Goal: Check status: Check status

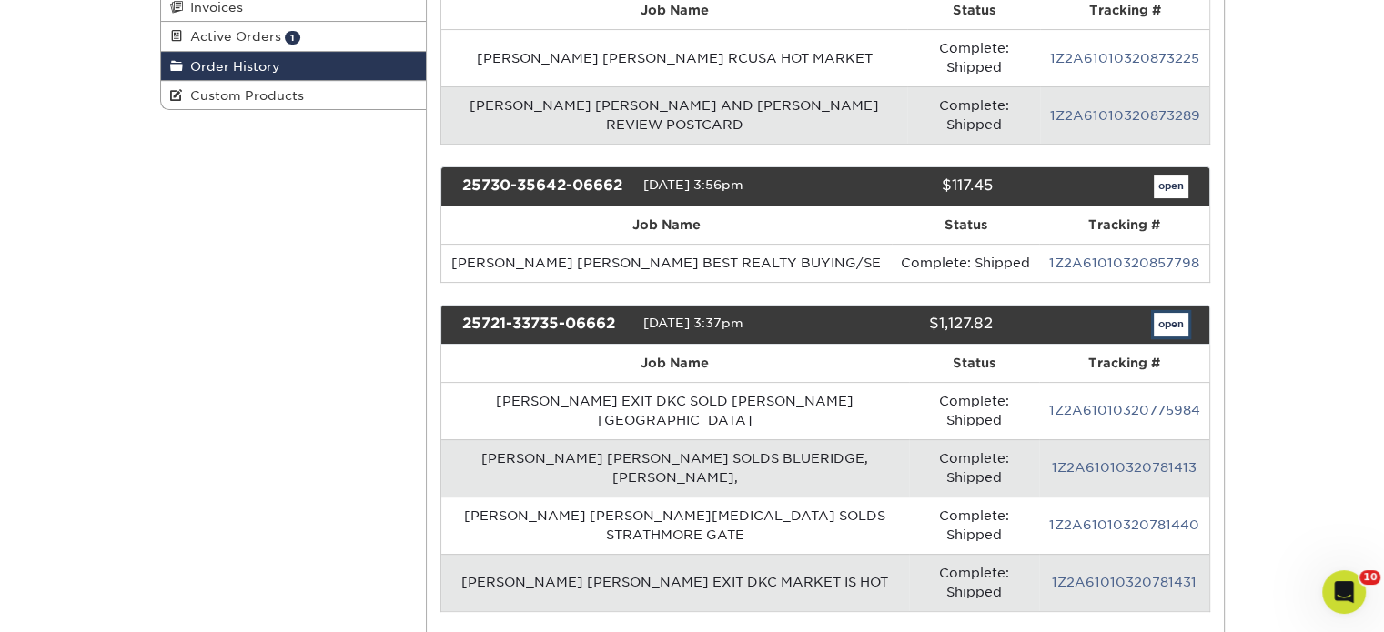
click at [1178, 313] on link "open" at bounding box center [1171, 325] width 35 height 24
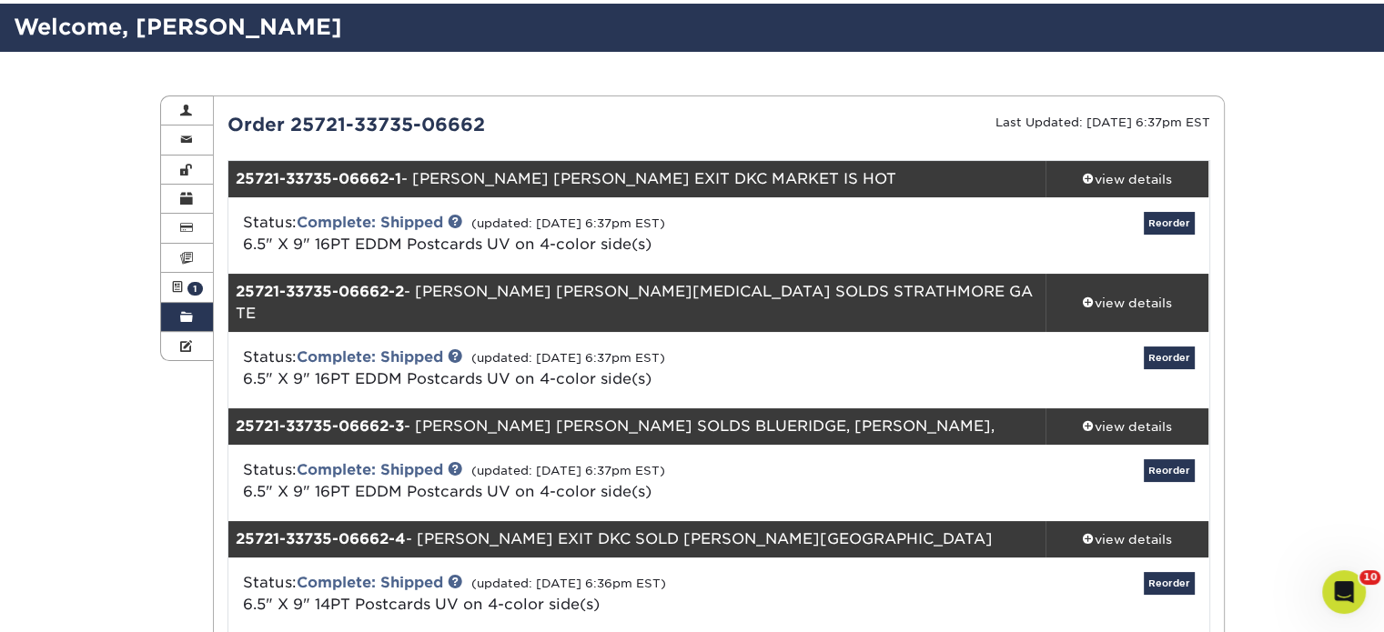
scroll to position [182, 0]
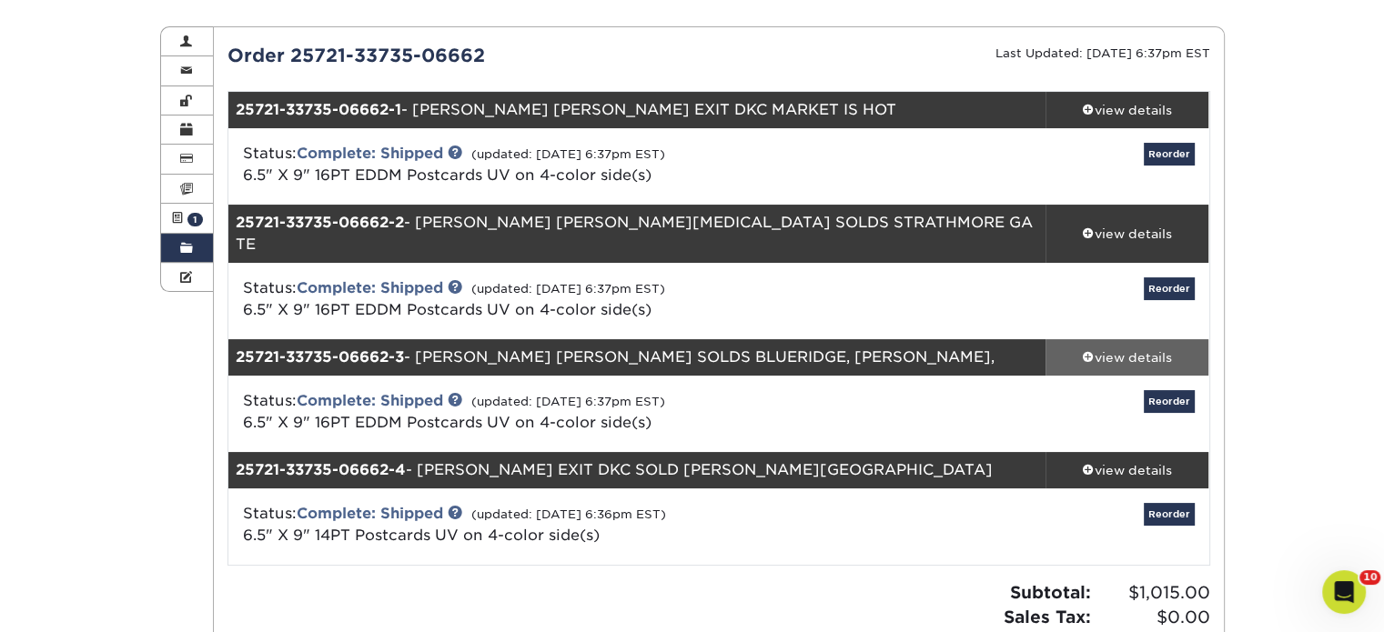
click at [1145, 339] on link "view details" at bounding box center [1128, 357] width 164 height 36
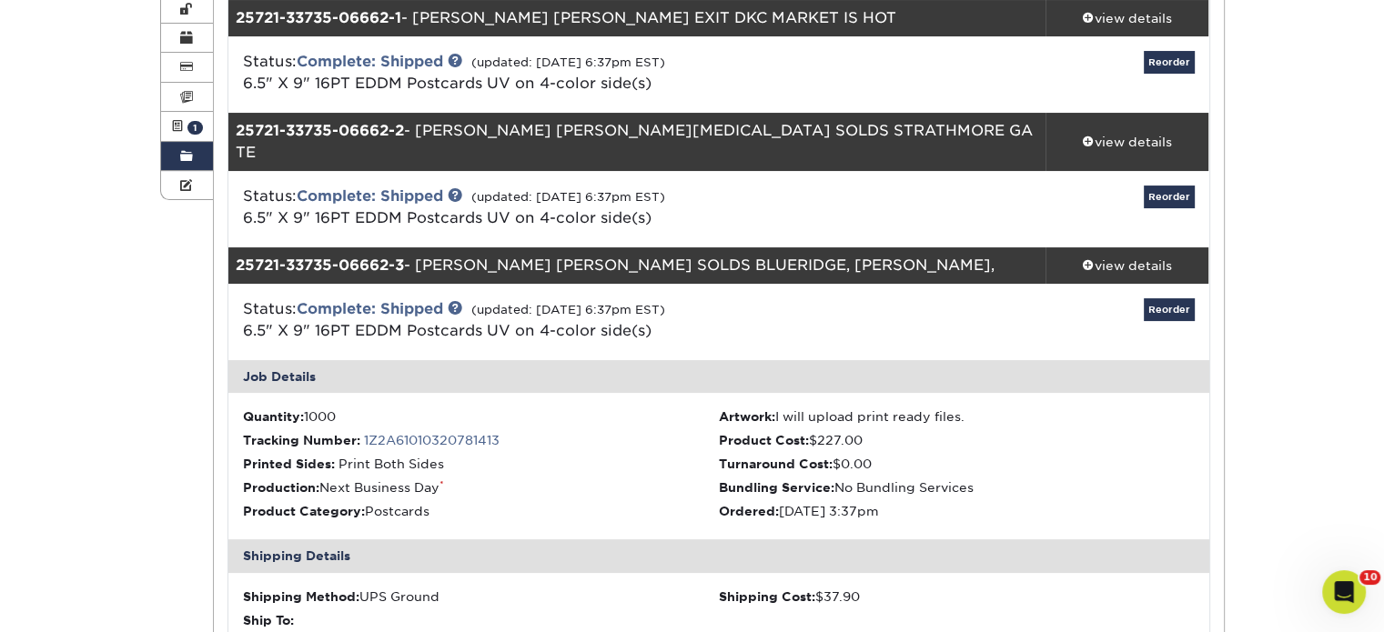
scroll to position [273, 0]
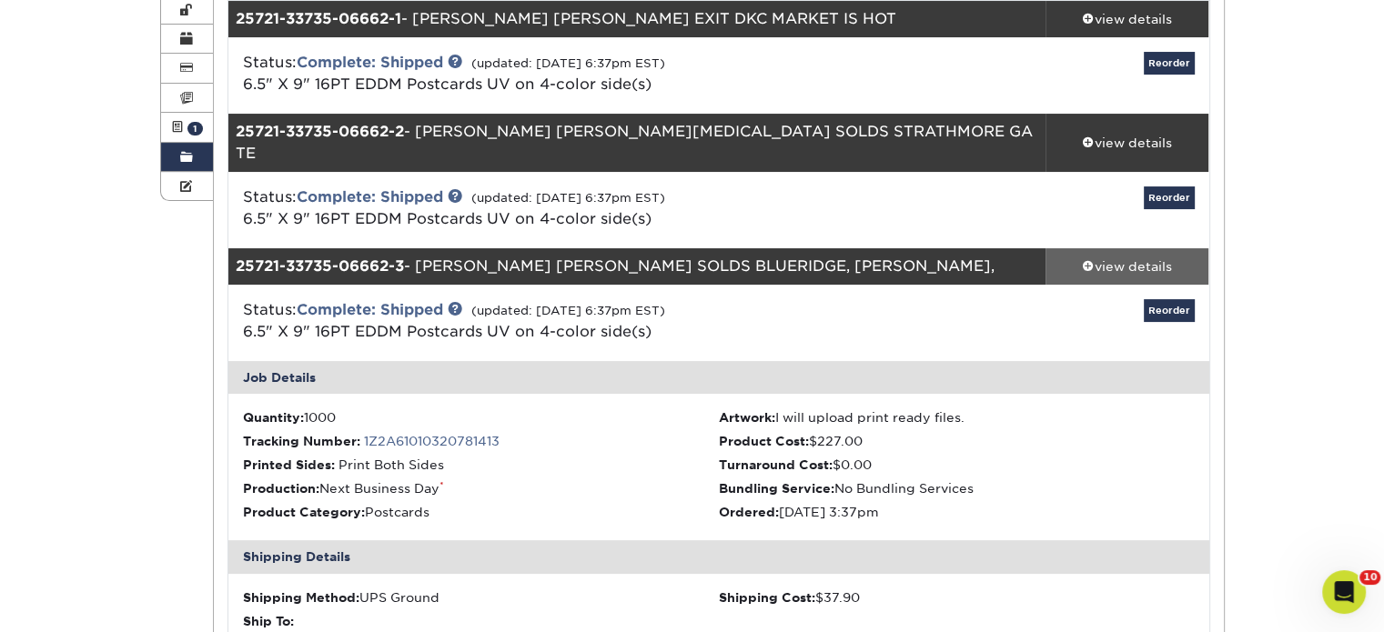
click at [1147, 248] on link "view details" at bounding box center [1128, 266] width 164 height 36
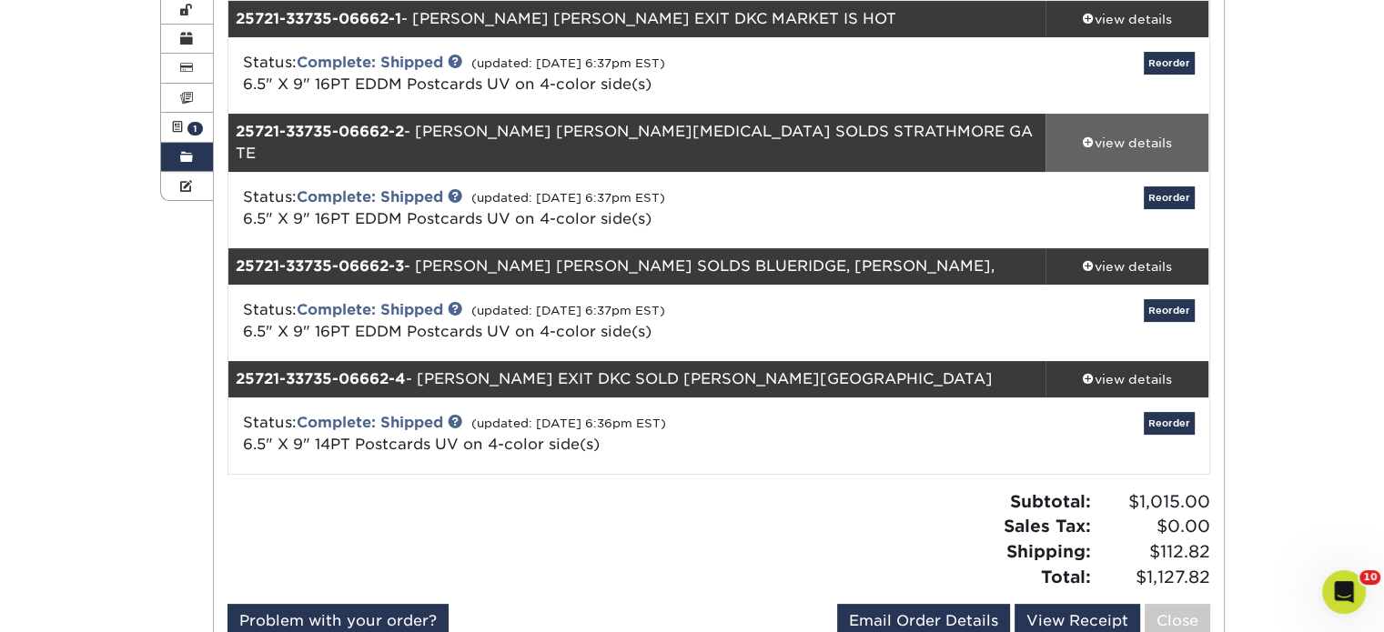
click at [1157, 137] on div "view details" at bounding box center [1128, 143] width 164 height 18
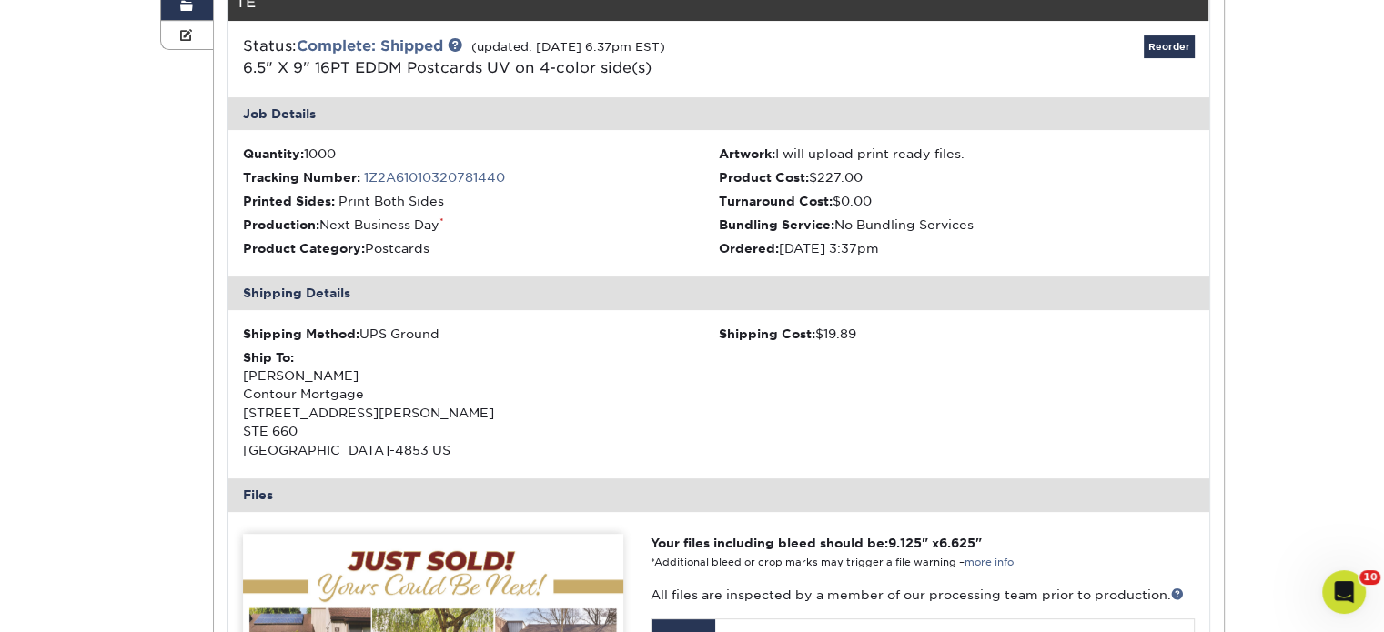
scroll to position [91, 0]
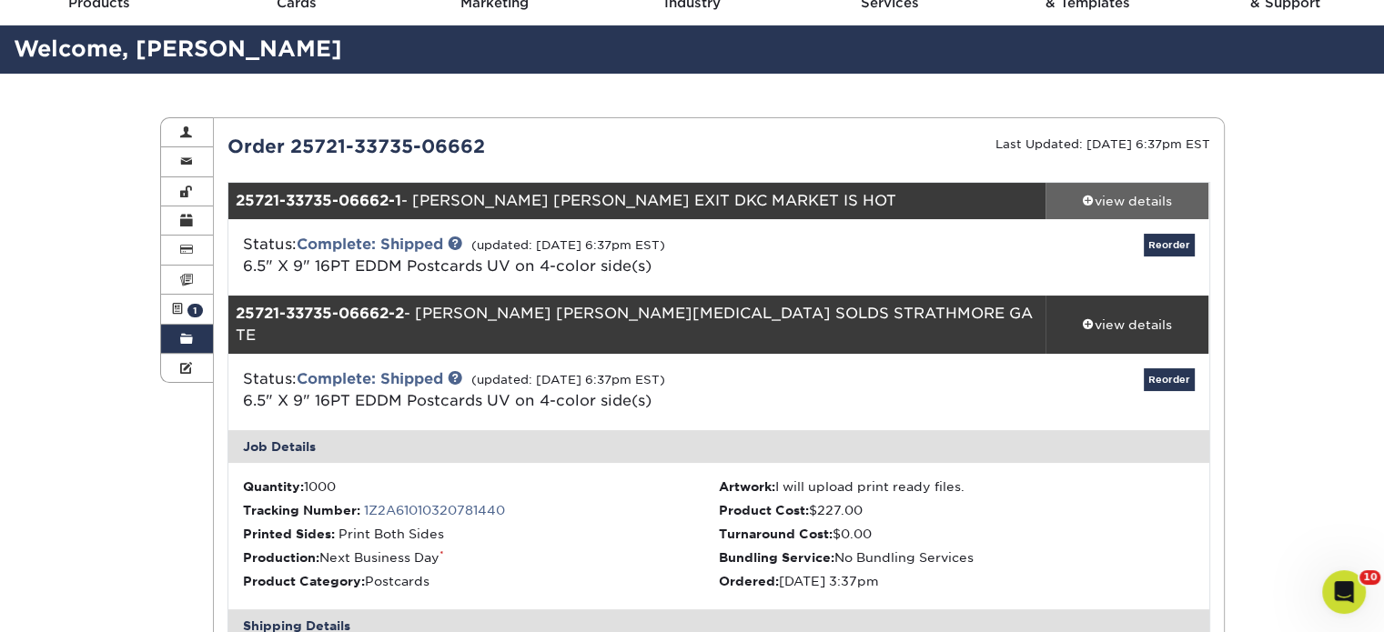
click at [1119, 196] on div "view details" at bounding box center [1128, 201] width 164 height 18
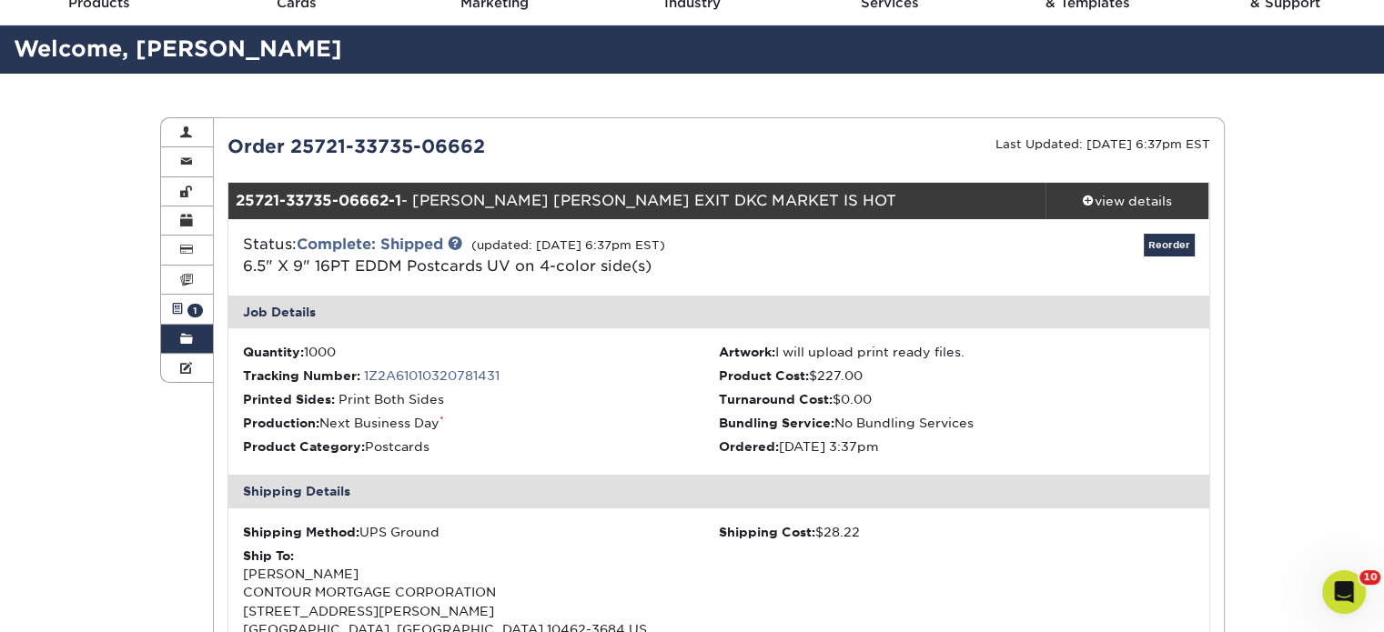
click at [185, 316] on link "Active Orders 1" at bounding box center [187, 309] width 53 height 29
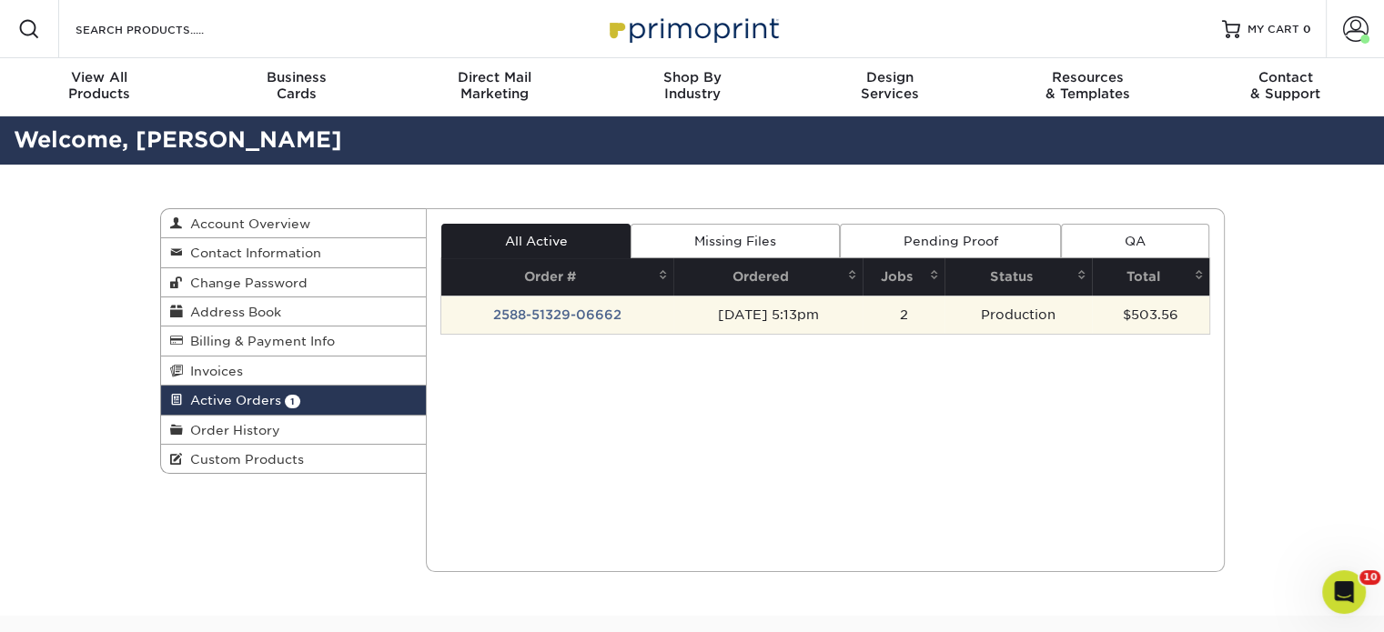
click at [571, 311] on td "2588-51329-06662" at bounding box center [557, 315] width 232 height 38
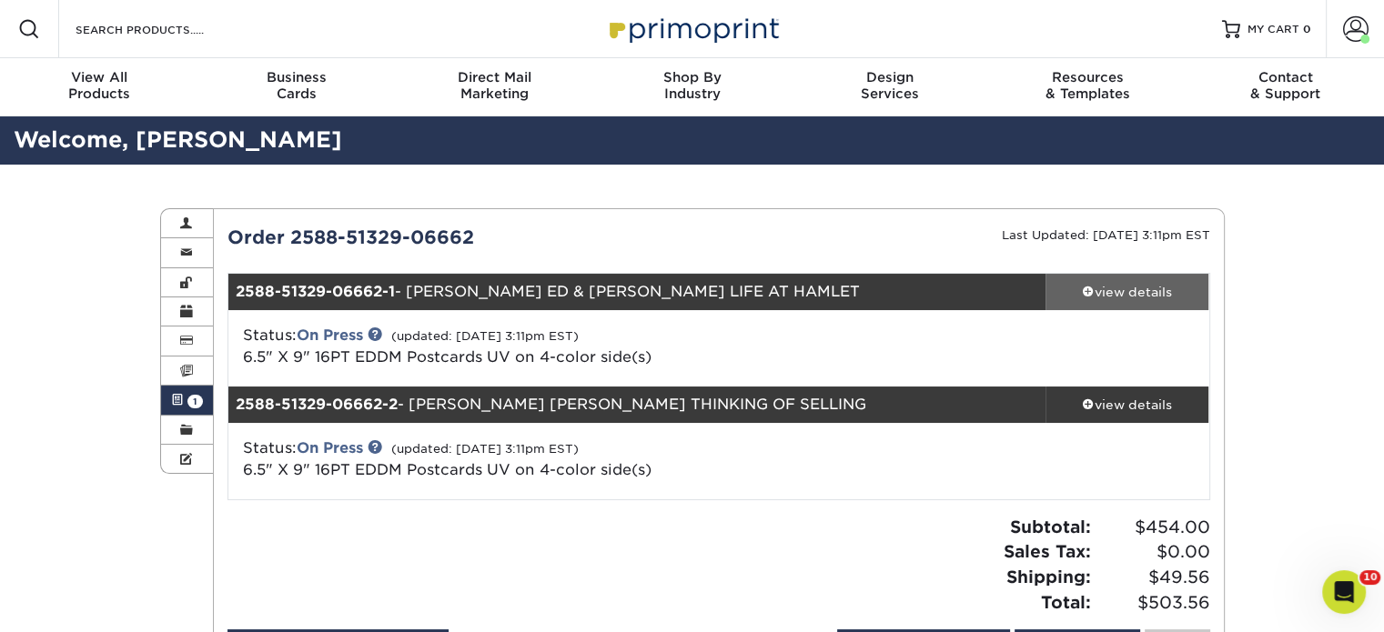
click at [1139, 290] on div "view details" at bounding box center [1128, 292] width 164 height 18
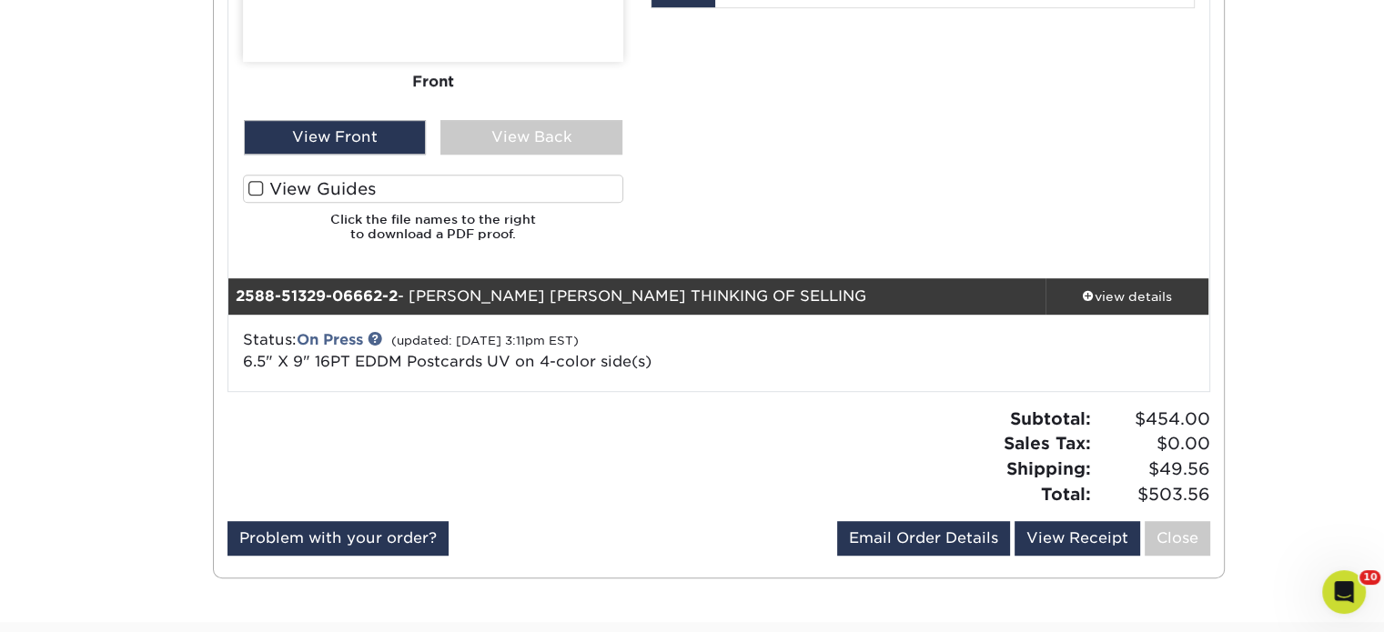
scroll to position [1001, 0]
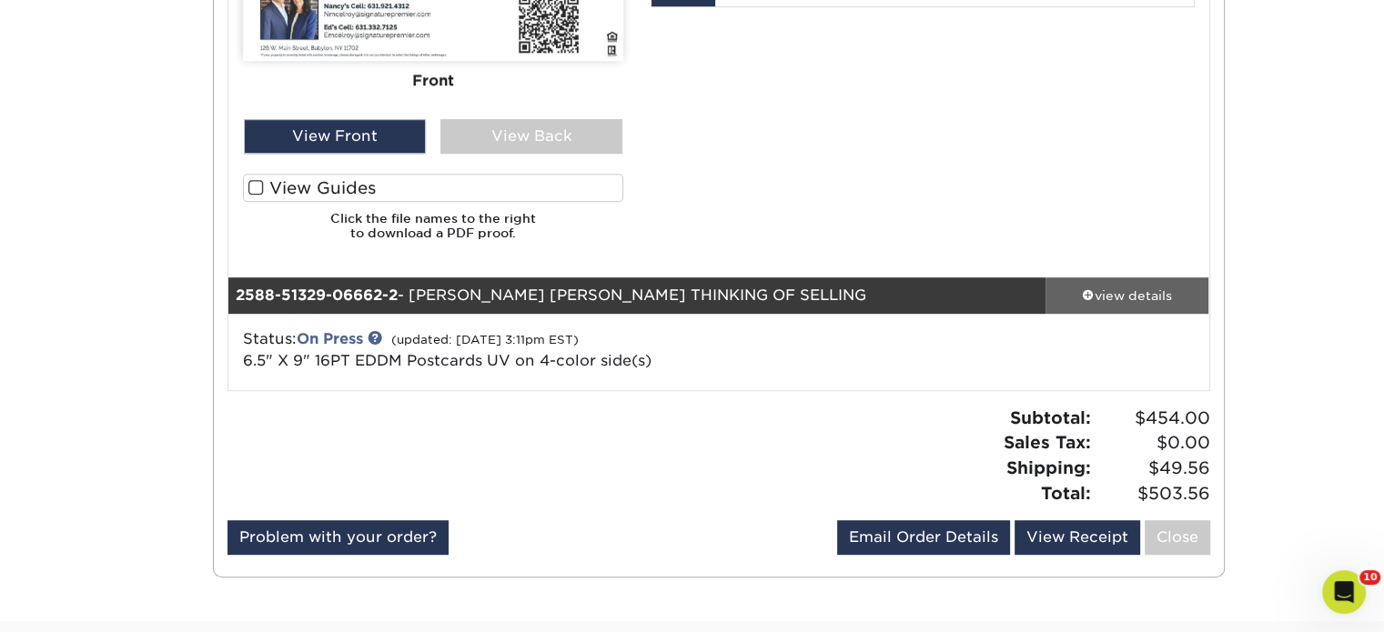
click at [1090, 287] on div "view details" at bounding box center [1128, 296] width 164 height 18
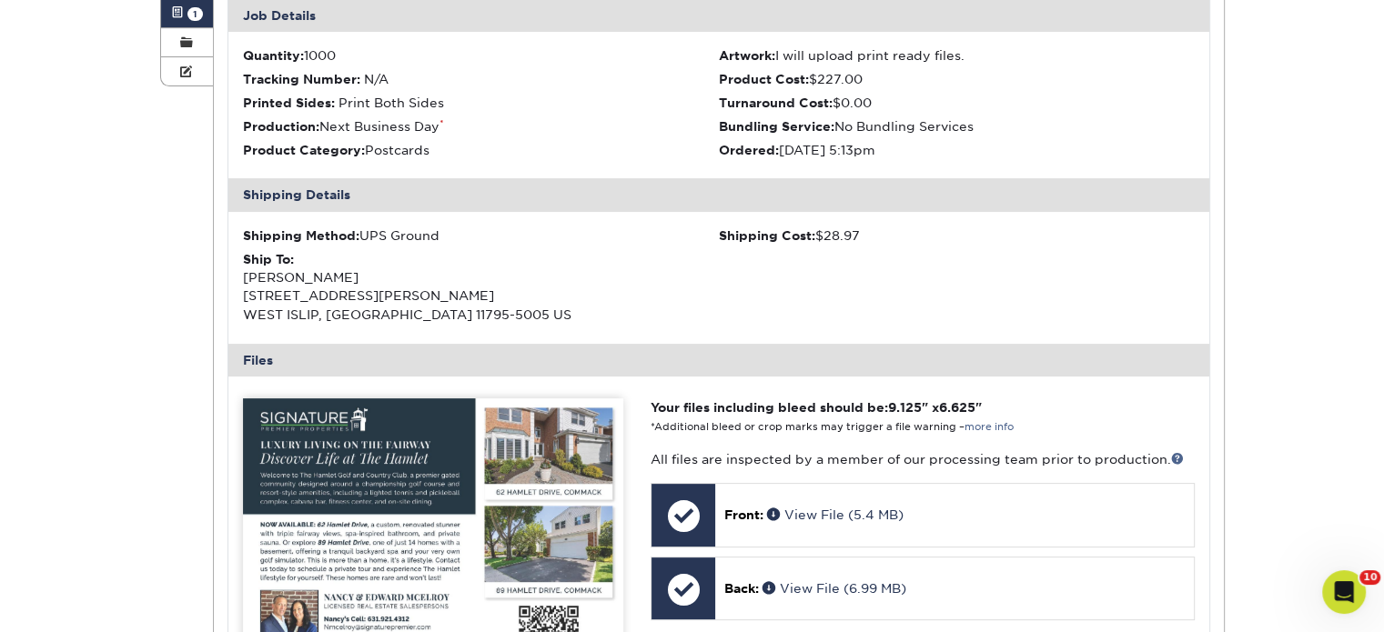
scroll to position [182, 0]
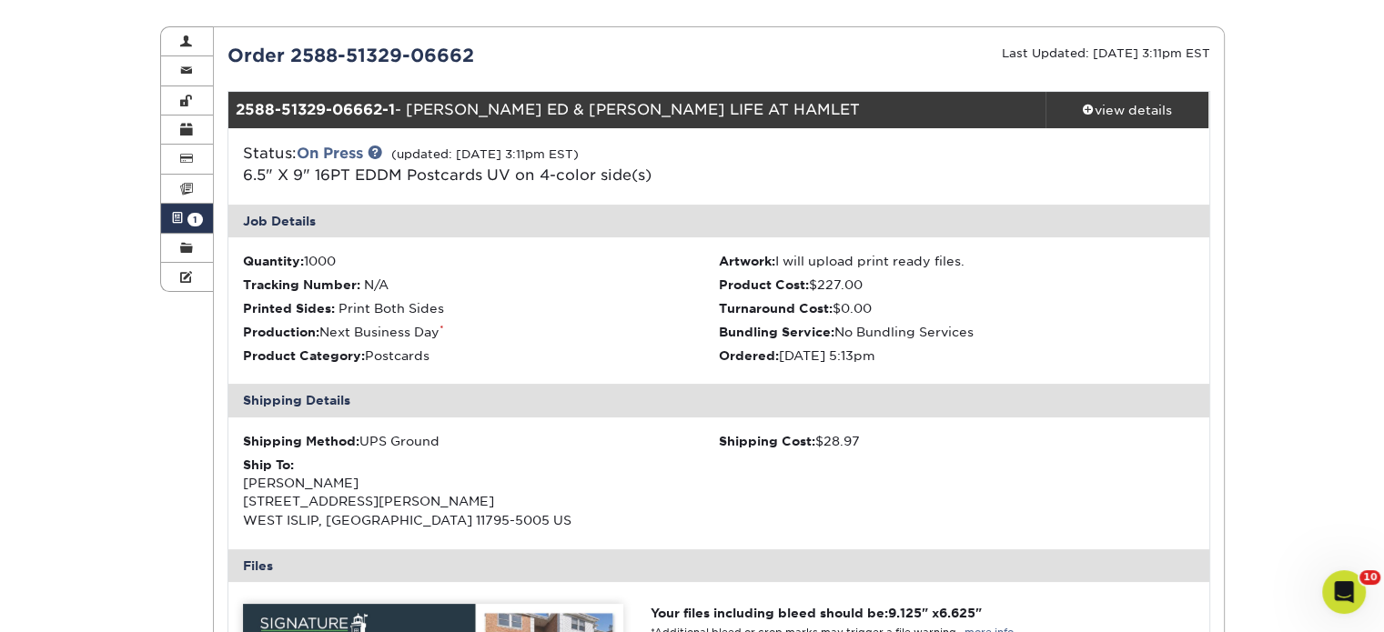
click at [183, 217] on link "Active Orders 1" at bounding box center [187, 218] width 53 height 29
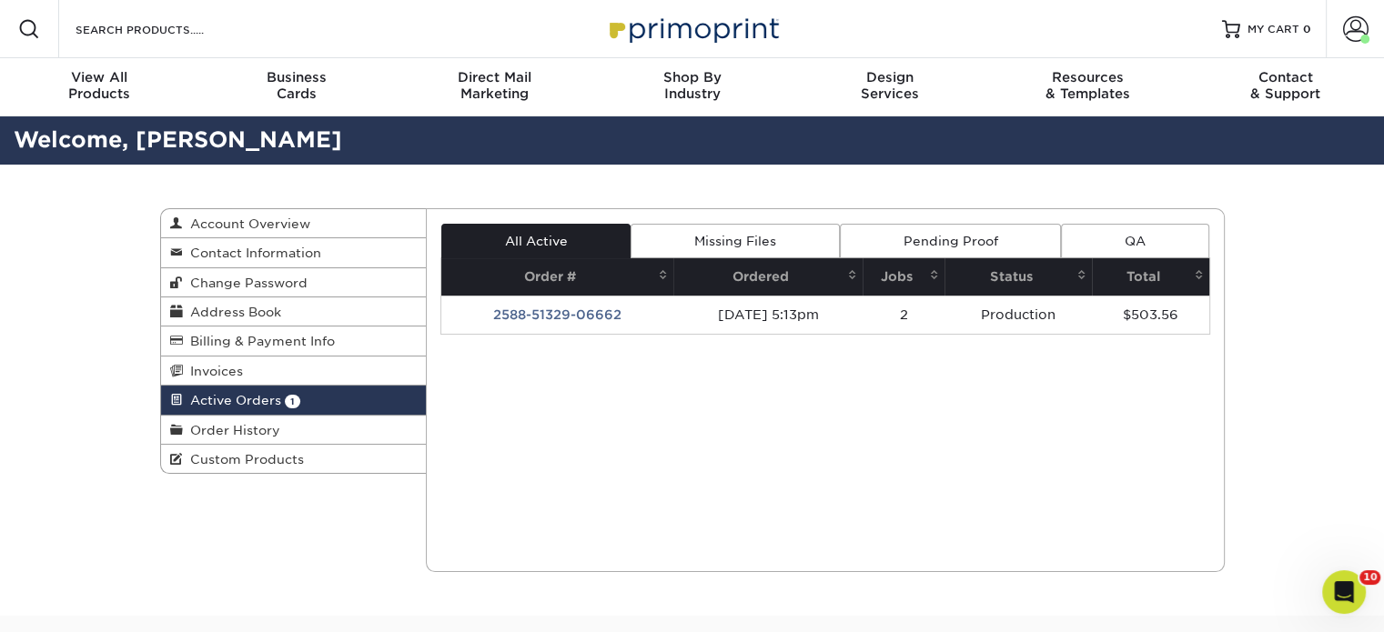
drag, startPoint x: 268, startPoint y: 427, endPoint x: 332, endPoint y: 414, distance: 65.0
click at [269, 427] on span "Order History" at bounding box center [231, 430] width 97 height 15
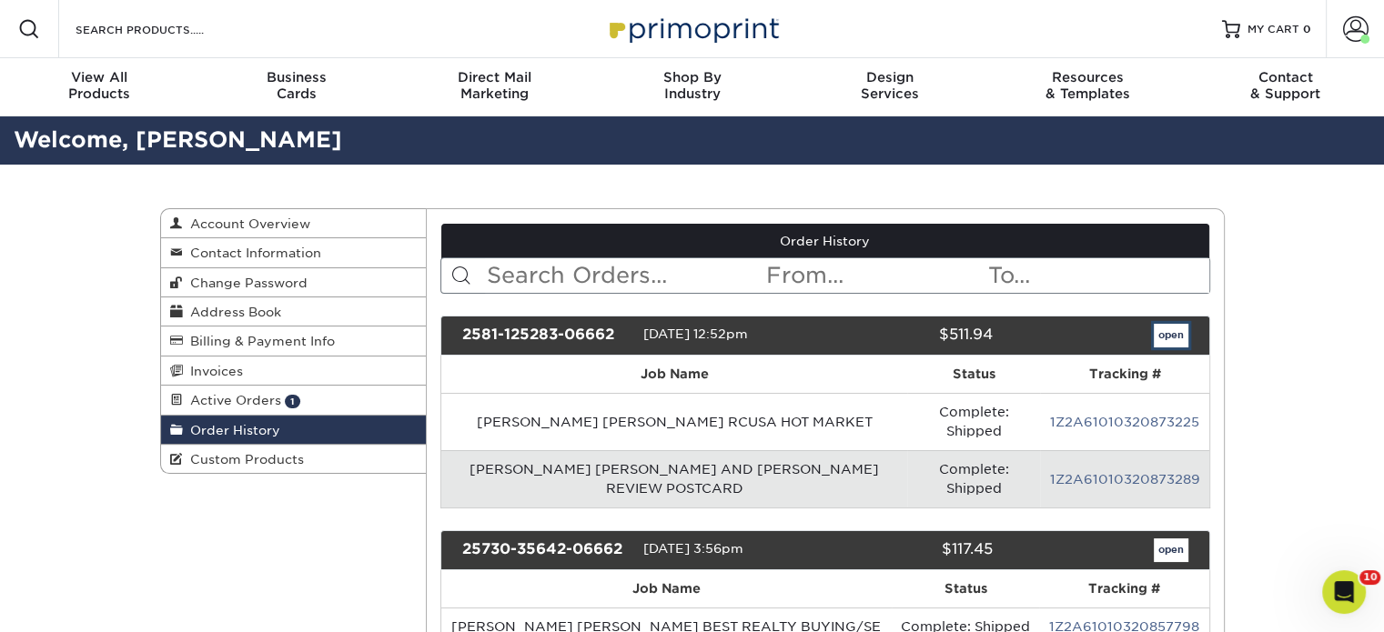
click at [1167, 337] on link "open" at bounding box center [1171, 336] width 35 height 24
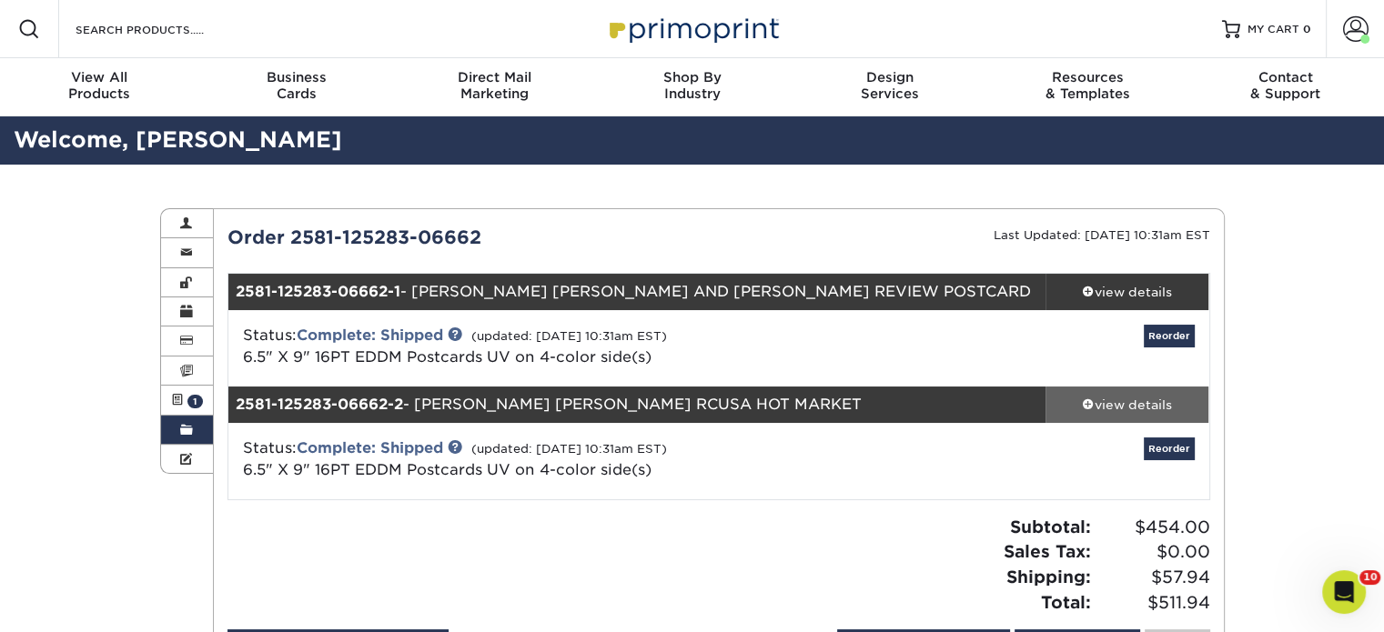
click at [1127, 396] on div "view details" at bounding box center [1128, 405] width 164 height 18
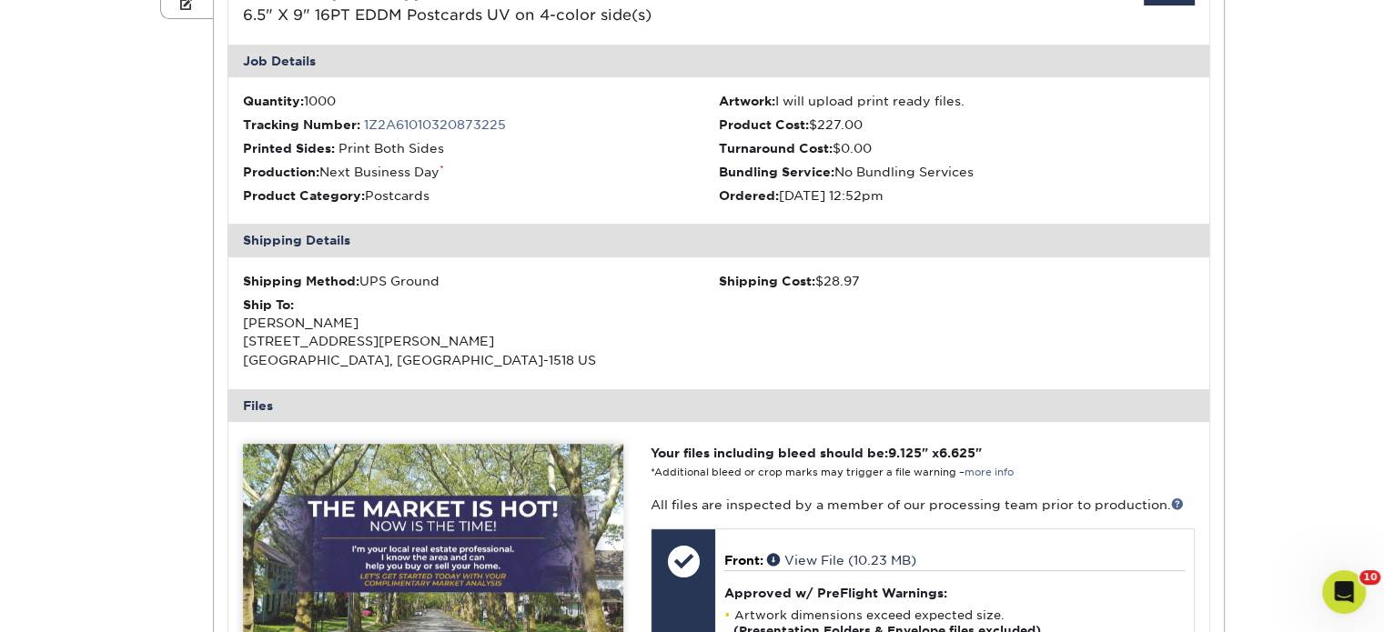
scroll to position [364, 0]
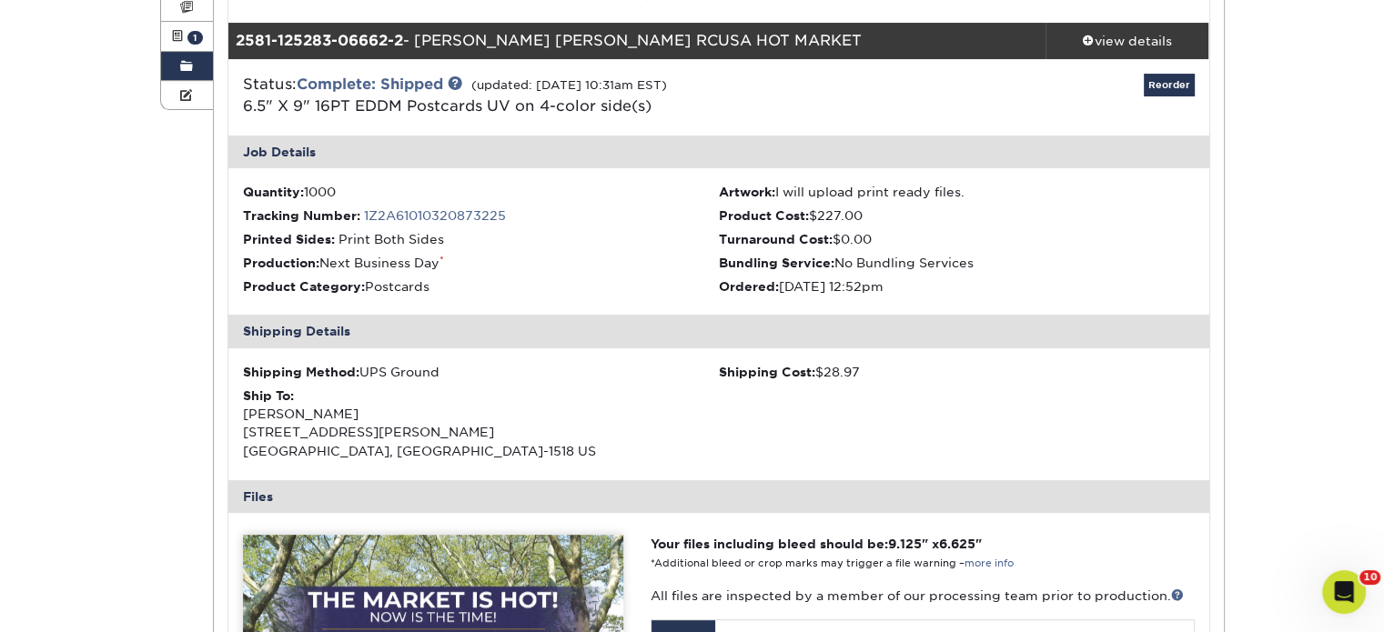
drag, startPoint x: 914, startPoint y: 287, endPoint x: 501, endPoint y: 185, distance: 424.6
click at [499, 187] on ul "Quantity: 1000 Artwork: I will upload print ready files. Tracking Number: 1Z2A6…" at bounding box center [718, 241] width 981 height 147
click at [576, 267] on li "Production: Next Business Day *" at bounding box center [481, 263] width 476 height 18
drag, startPoint x: 934, startPoint y: 286, endPoint x: 722, endPoint y: 284, distance: 211.1
click at [722, 284] on li "Ordered: [DATE] 12:52pm" at bounding box center [957, 287] width 476 height 18
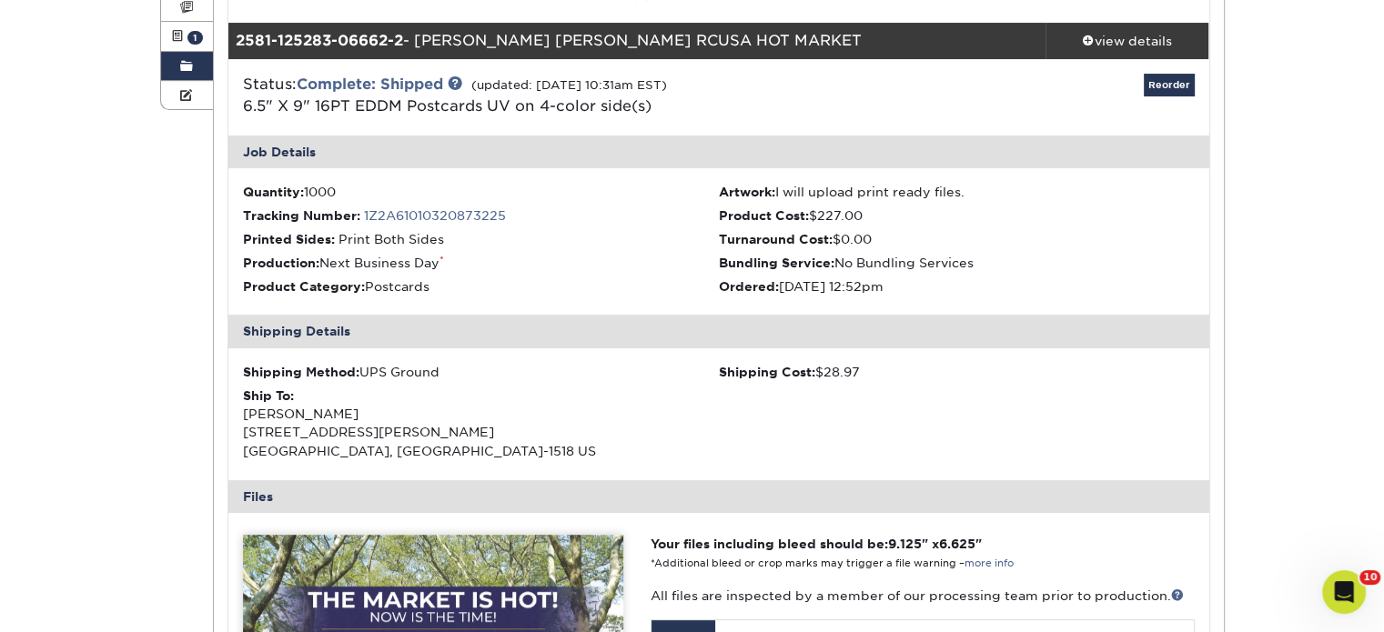
copy li "Ordered: [DATE] 12:52pm"
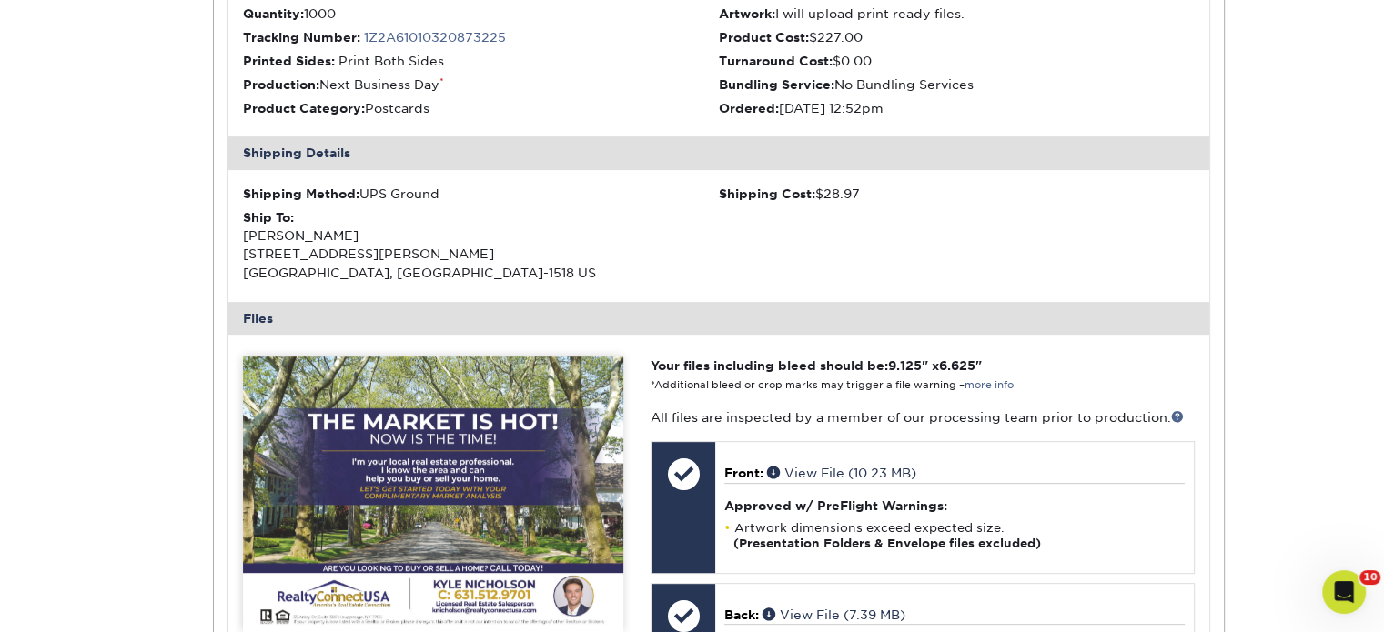
scroll to position [546, 0]
